Goal: Information Seeking & Learning: Learn about a topic

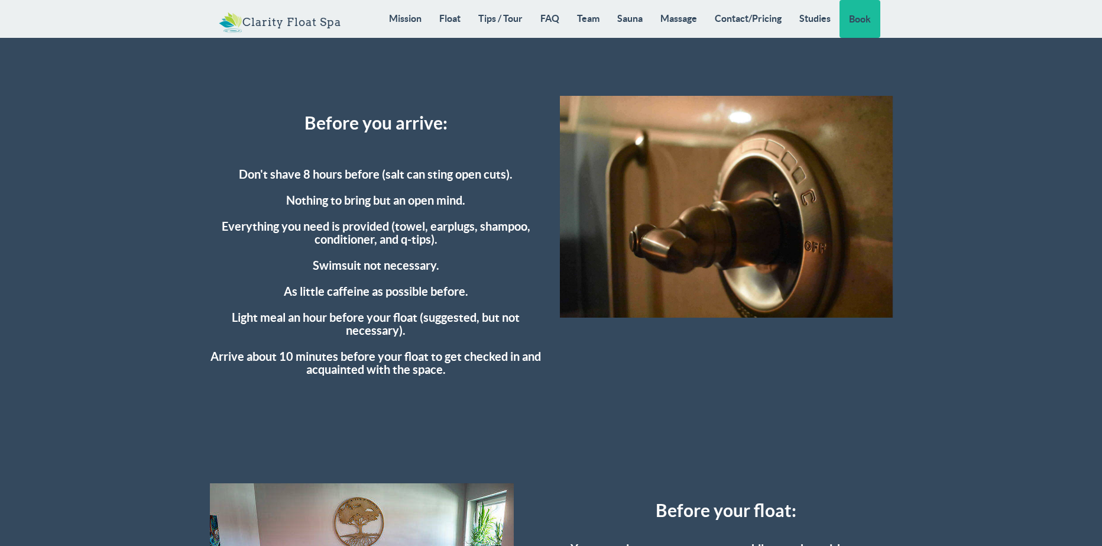
scroll to position [3073, 0]
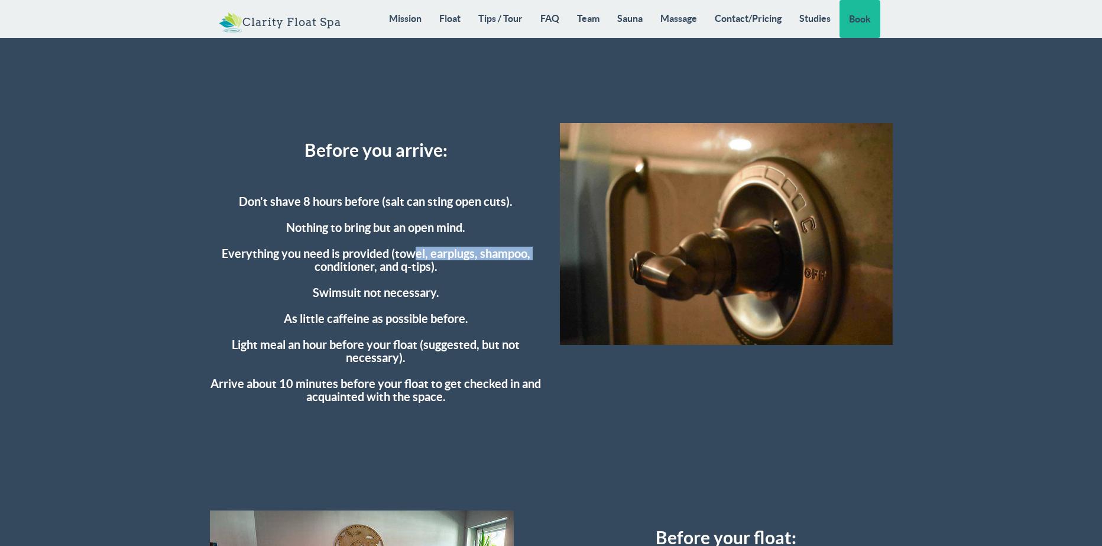
drag, startPoint x: 408, startPoint y: 253, endPoint x: 537, endPoint y: 255, distance: 128.9
click at [537, 255] on h4 "Don't shave 8 hours before (salt can sting open cuts). Nothing to bring but an …" at bounding box center [376, 286] width 333 height 234
click at [505, 267] on h4 "Don't shave 8 hours before (salt can sting open cuts). Nothing to bring but an …" at bounding box center [376, 286] width 333 height 234
drag, startPoint x: 440, startPoint y: 267, endPoint x: 193, endPoint y: 252, distance: 247.5
click at [193, 252] on div "Float Tips Before you arrive: Don't shave 8 hours before (salt can sting open c…" at bounding box center [551, 388] width 1102 height 1239
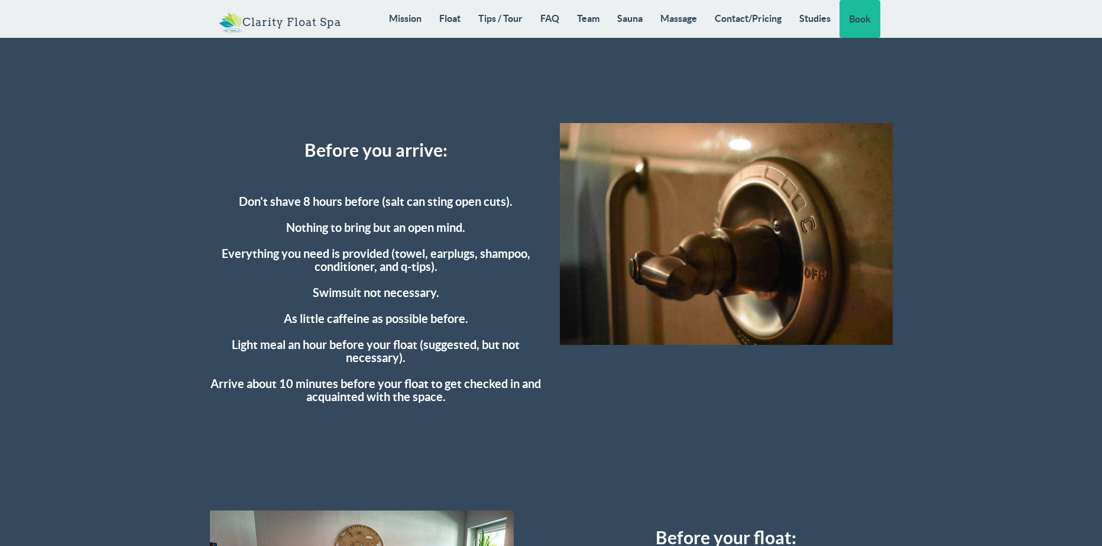
click at [231, 291] on h4 "Don't shave 8 hours before (salt can sting open cuts). Nothing to bring but an …" at bounding box center [376, 286] width 333 height 234
drag, startPoint x: 316, startPoint y: 315, endPoint x: 466, endPoint y: 320, distance: 150.2
click at [464, 320] on h4 "Don't shave 8 hours before (salt can sting open cuts). Nothing to bring but an …" at bounding box center [376, 286] width 333 height 234
click at [483, 320] on h4 "Don't shave 8 hours before (salt can sting open cuts). Nothing to bring but an …" at bounding box center [376, 286] width 333 height 234
drag, startPoint x: 281, startPoint y: 318, endPoint x: 497, endPoint y: 313, distance: 215.8
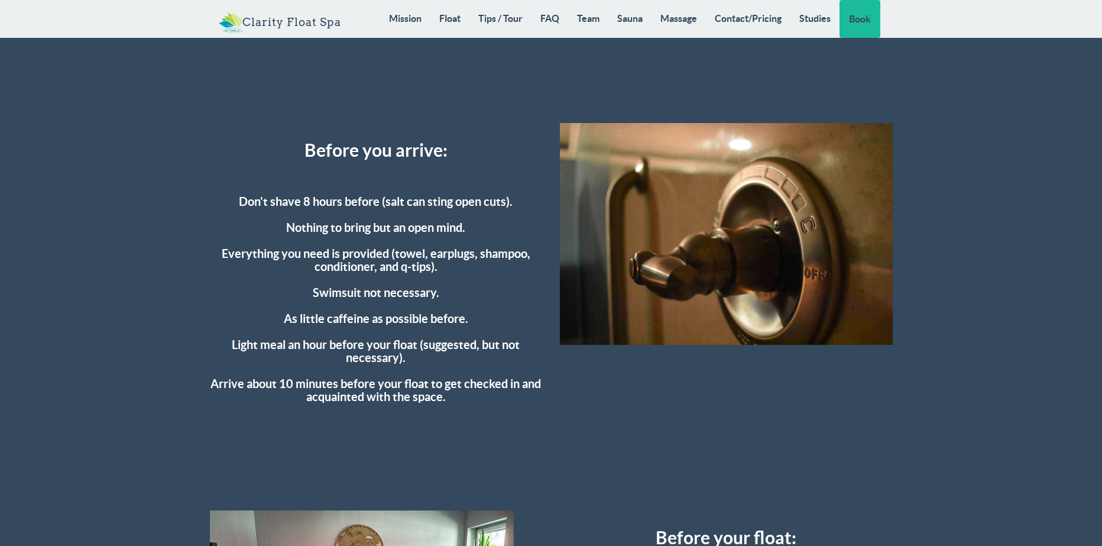
click at [497, 313] on h4 "Don't shave 8 hours before (salt can sting open cuts). Nothing to bring but an …" at bounding box center [376, 286] width 333 height 234
click at [485, 326] on h4 "Don't shave 8 hours before (salt can sting open cuts). Nothing to bring but an …" at bounding box center [376, 286] width 333 height 234
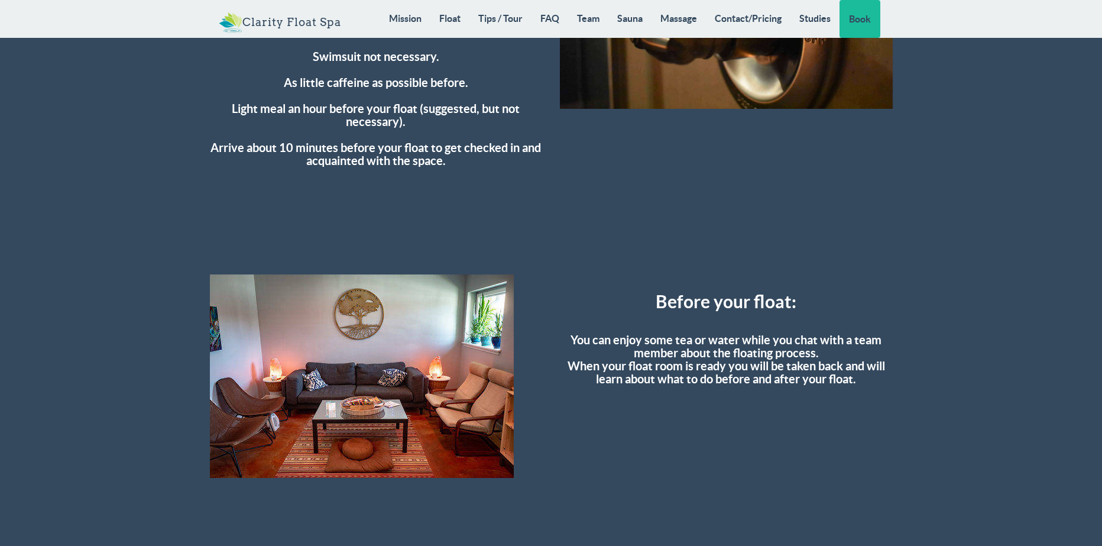
scroll to position [3310, 0]
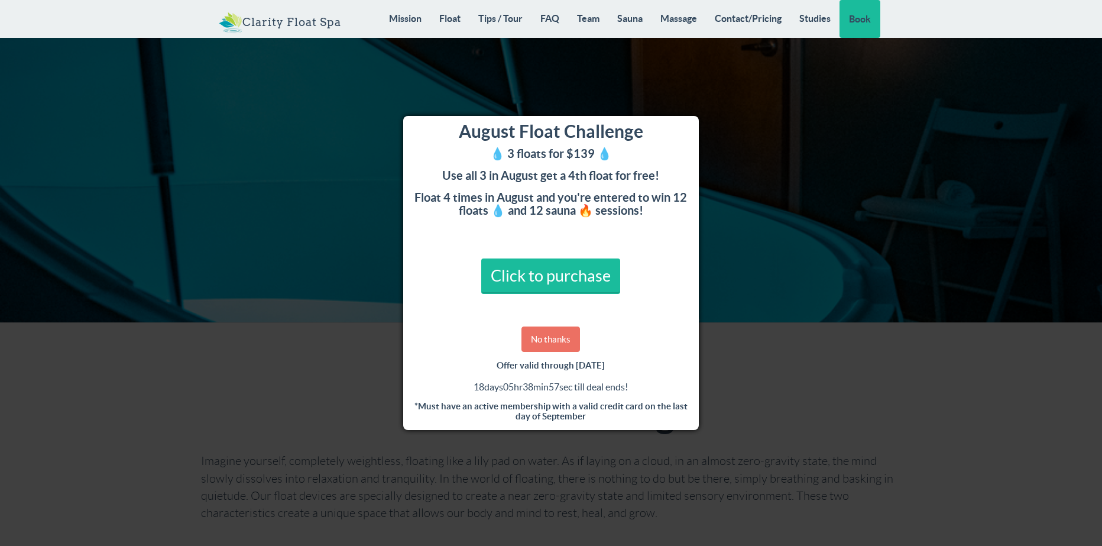
click at [554, 337] on link "No thanks" at bounding box center [550, 338] width 59 height 25
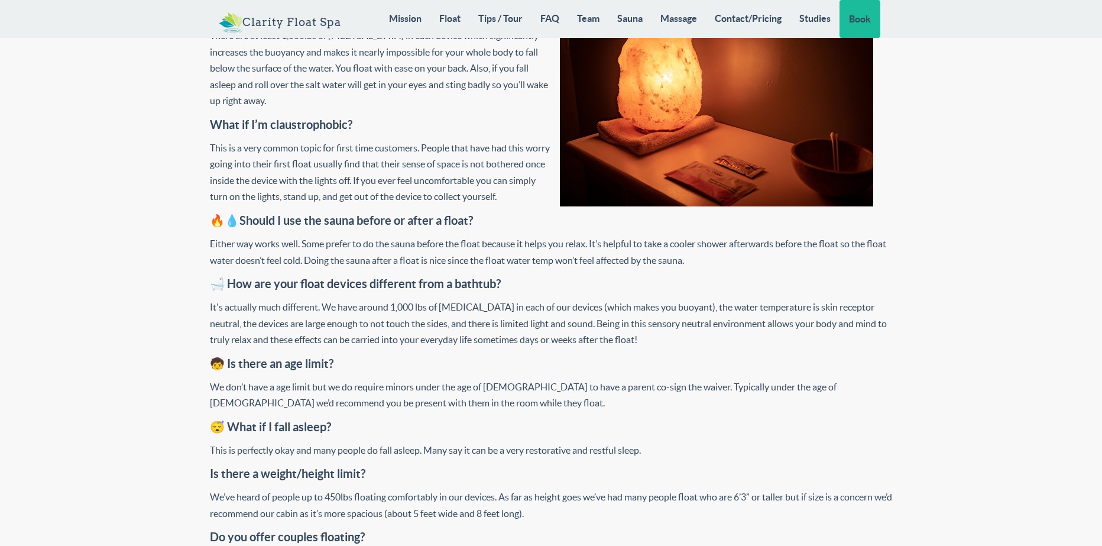
scroll to position [4913, 0]
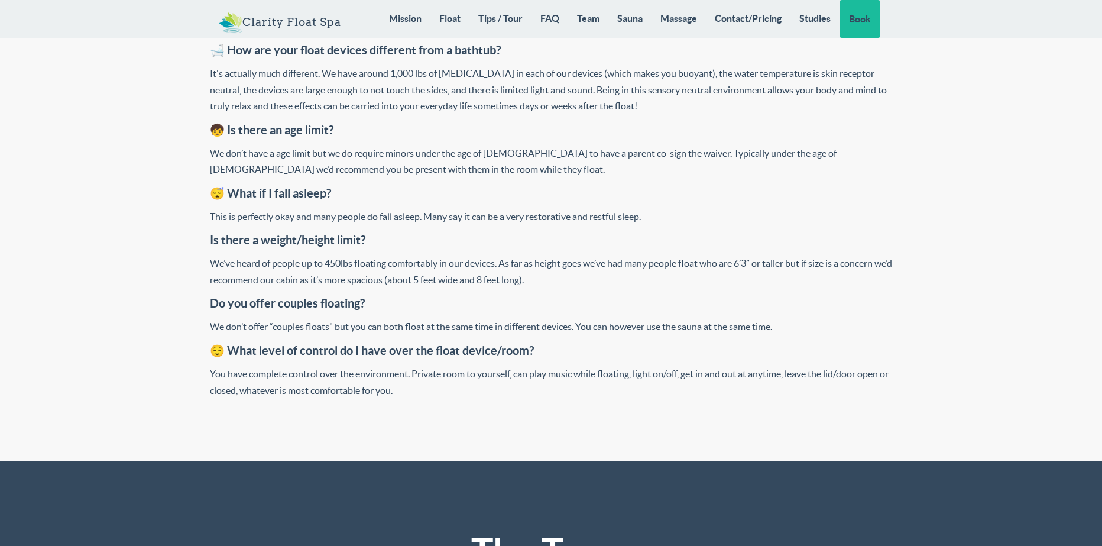
drag, startPoint x: 257, startPoint y: 407, endPoint x: 564, endPoint y: 413, distance: 308.0
click at [564, 398] on div "You have complete control over the environment. Private room to yourself, can p…" at bounding box center [551, 382] width 683 height 33
click at [640, 398] on div "You have complete control over the environment. Private room to yourself, can p…" at bounding box center [551, 382] width 683 height 33
